Goal: Use online tool/utility: Utilize a website feature to perform a specific function

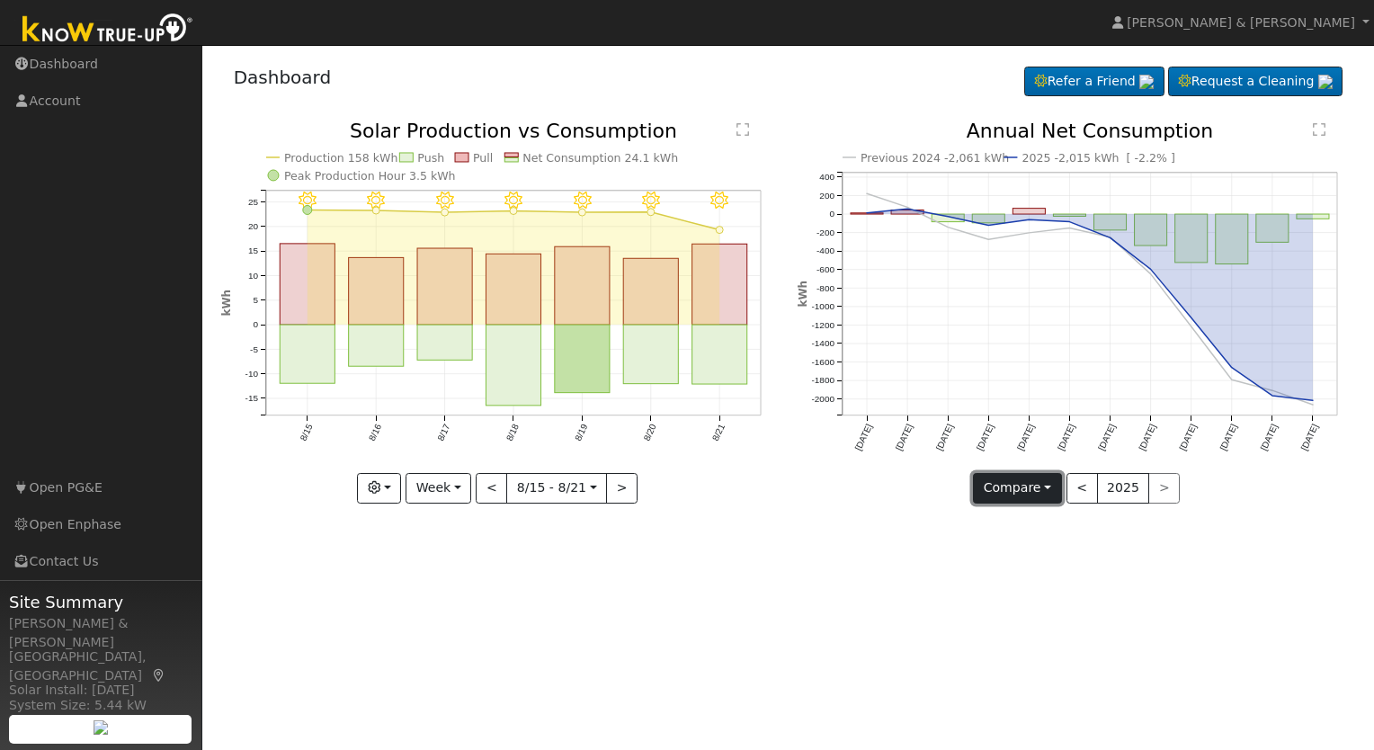
click at [1041, 493] on button "Compare" at bounding box center [1017, 488] width 89 height 31
click at [1041, 531] on link "Compare Previous" at bounding box center [1044, 524] width 140 height 25
click at [1093, 484] on button "<" at bounding box center [1082, 488] width 31 height 31
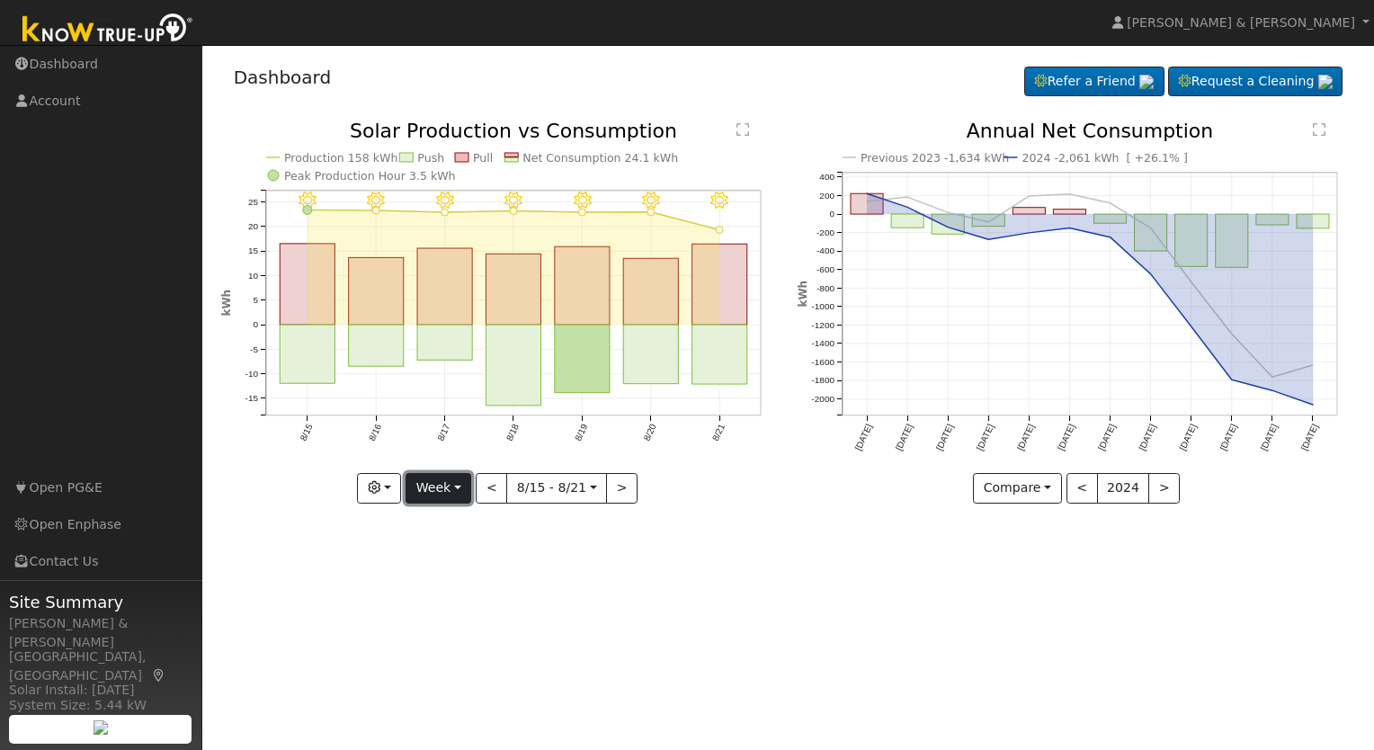
click at [456, 493] on button "Week" at bounding box center [439, 488] width 66 height 31
click at [451, 572] on link "Month" at bounding box center [469, 574] width 125 height 25
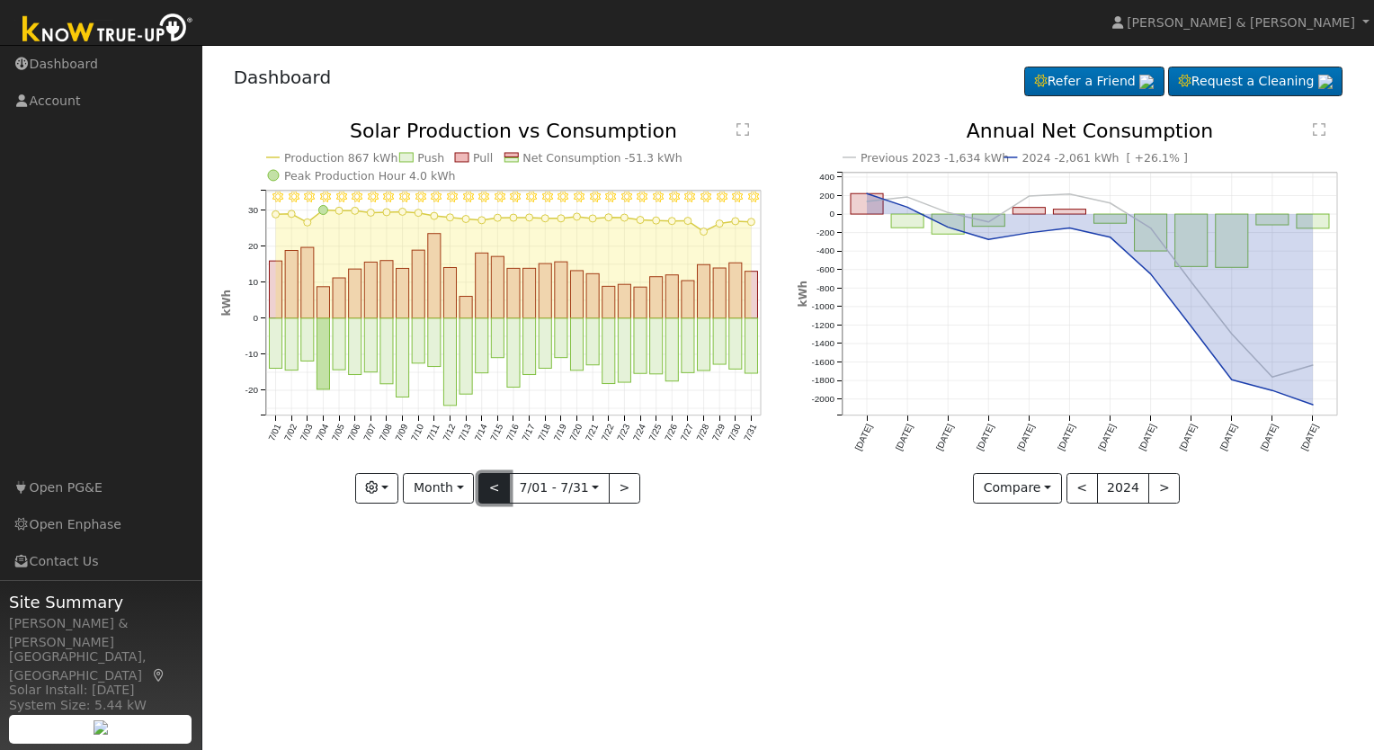
click at [498, 500] on button "<" at bounding box center [493, 488] width 31 height 31
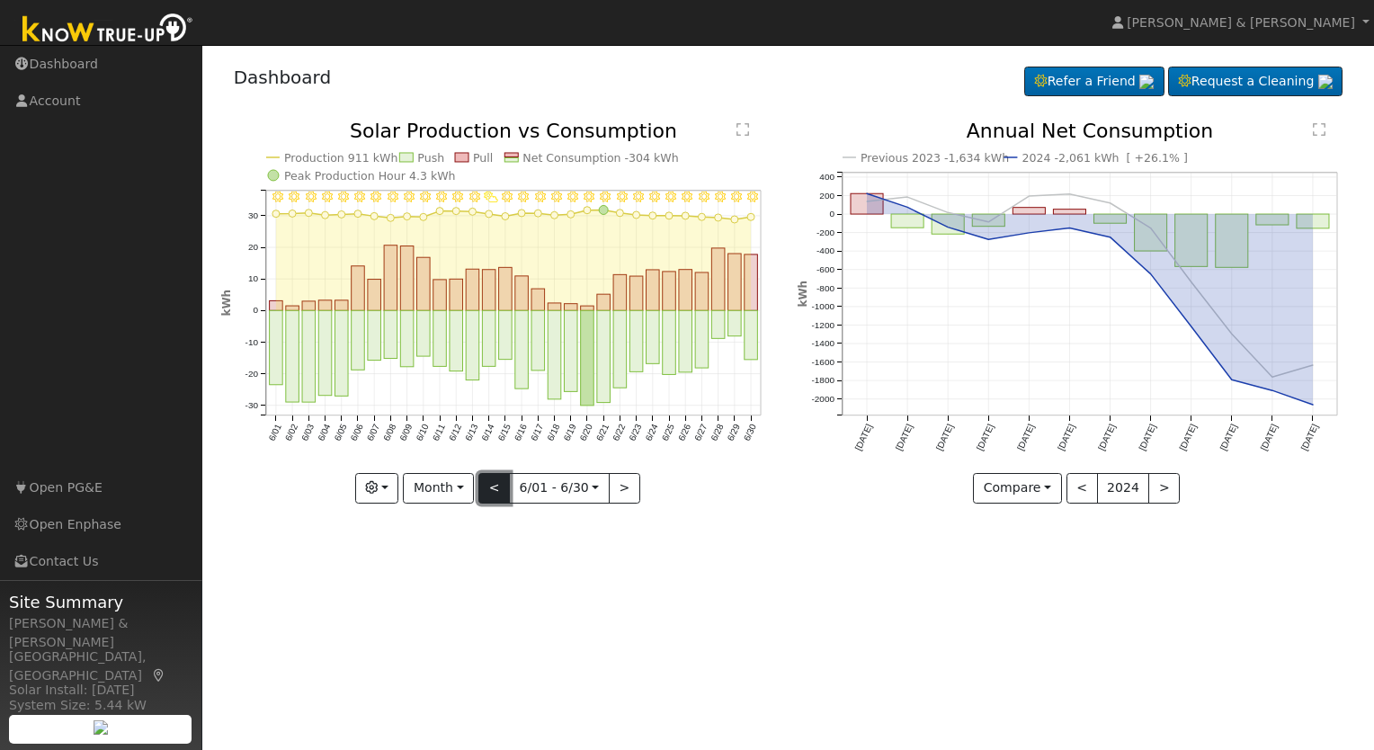
click at [498, 500] on button "<" at bounding box center [493, 488] width 31 height 31
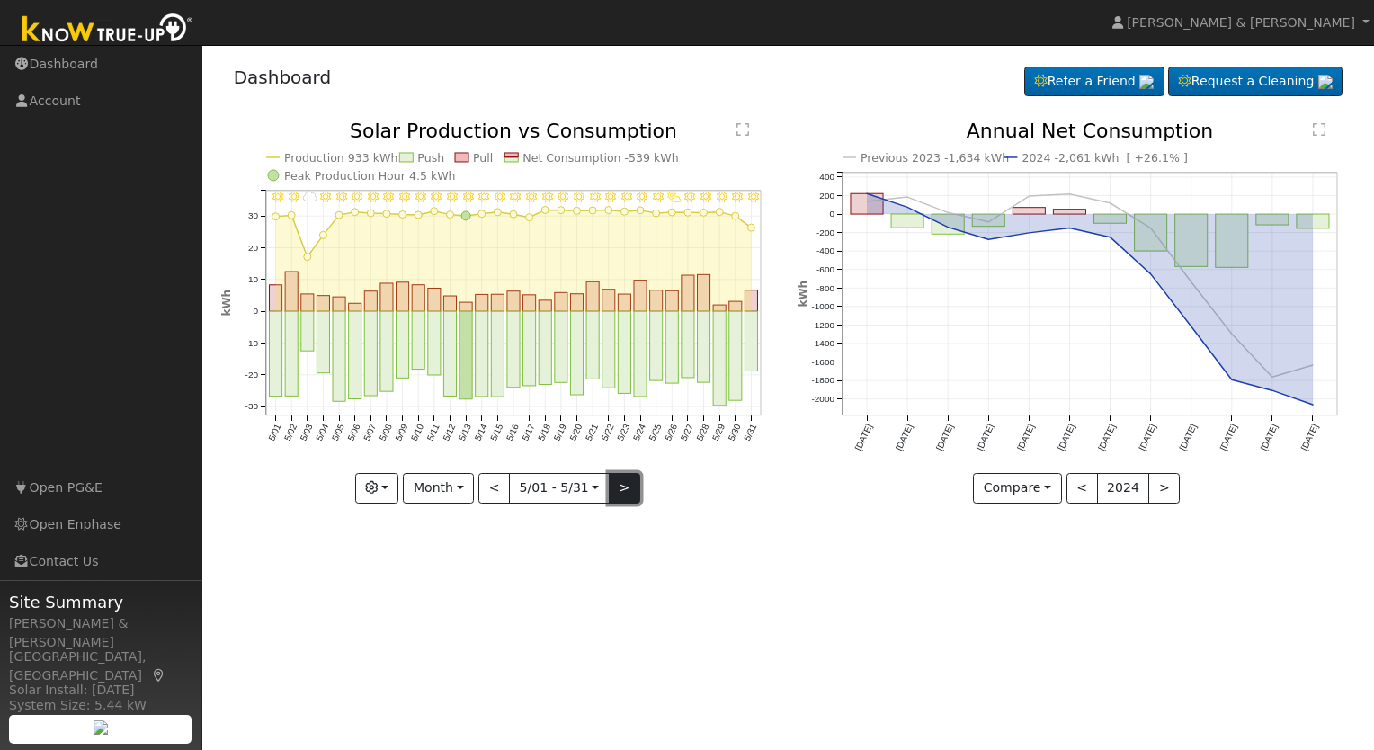
click at [625, 484] on button ">" at bounding box center [624, 488] width 31 height 31
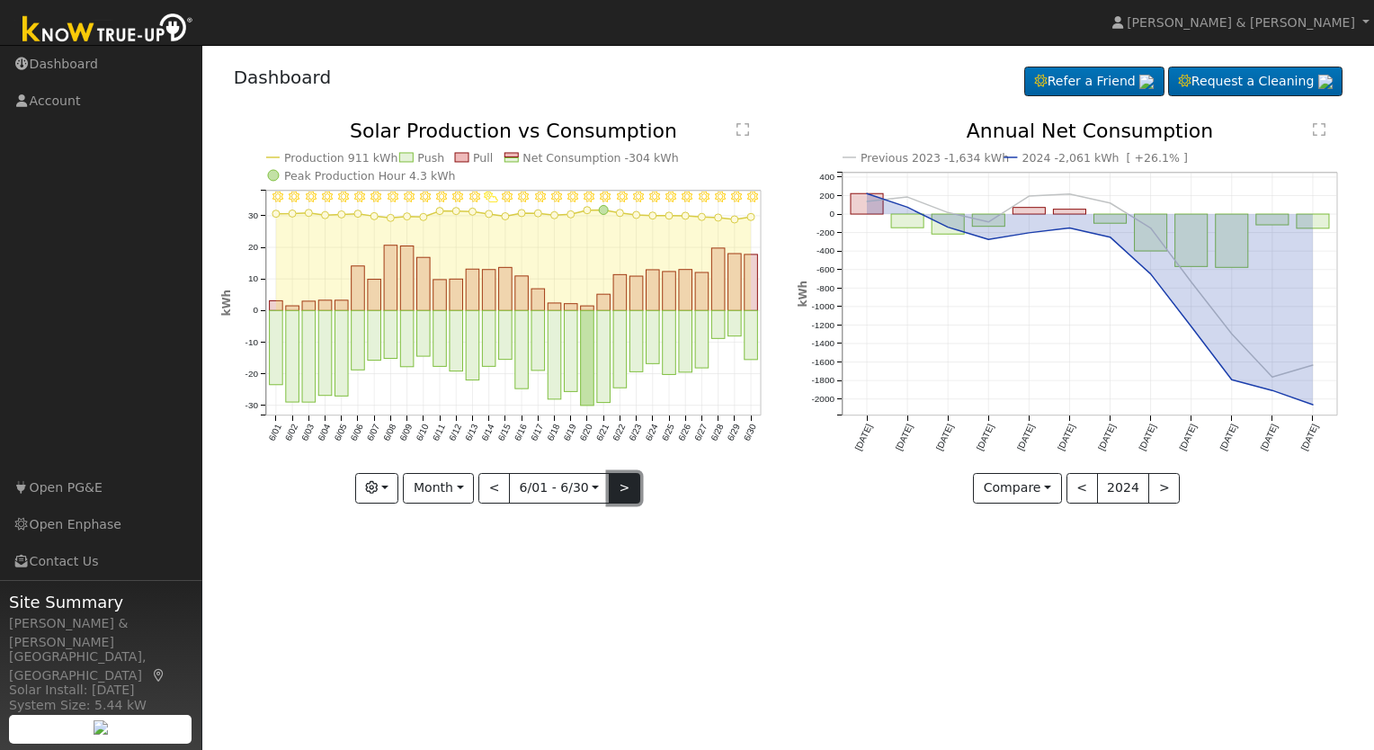
click at [625, 484] on button ">" at bounding box center [624, 488] width 31 height 31
type input "[DATE]"
